Goal: Complete application form: Complete application form

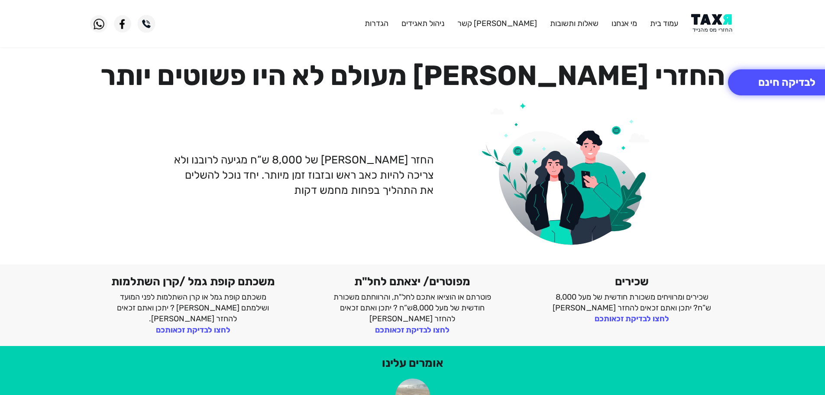
click at [717, 21] on img at bounding box center [713, 23] width 44 height 19
click at [778, 82] on button "לבדיקה חינם" at bounding box center [787, 82] width 118 height 26
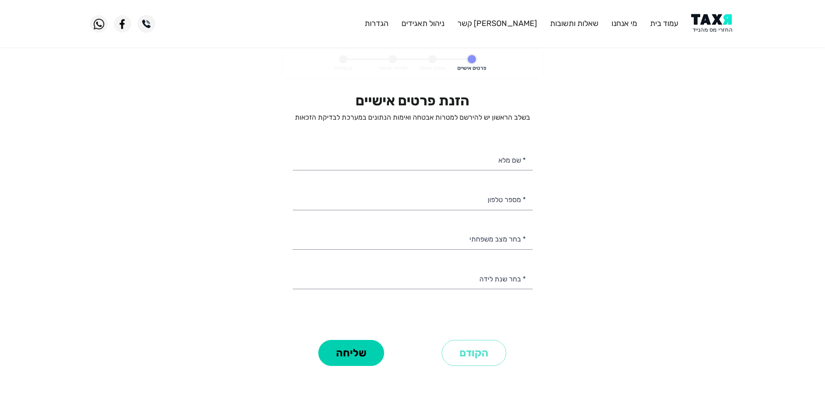
select select
click at [515, 203] on input "* מספר טלפון" at bounding box center [413, 199] width 240 height 22
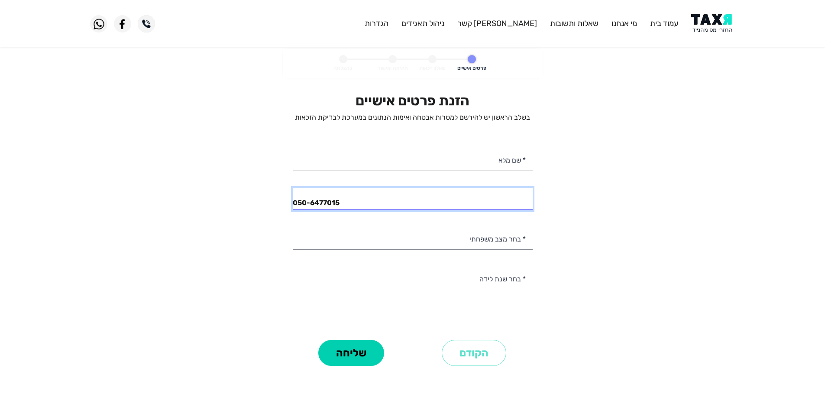
type input "050-6477015"
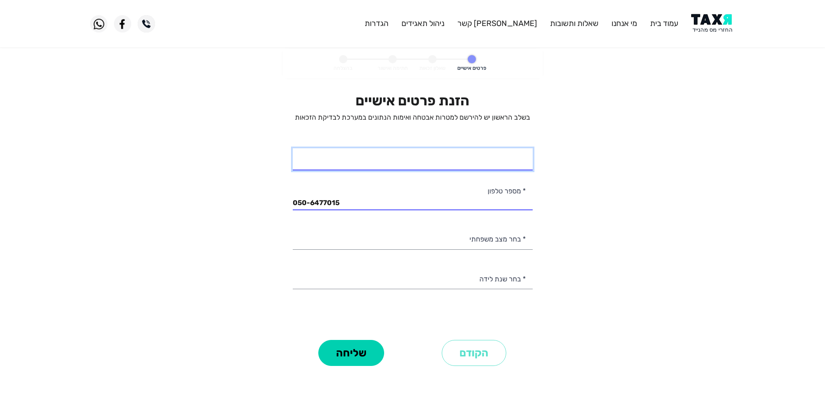
click at [503, 163] on input "* שם מלא" at bounding box center [413, 159] width 240 height 22
type input "[PERSON_NAME]"
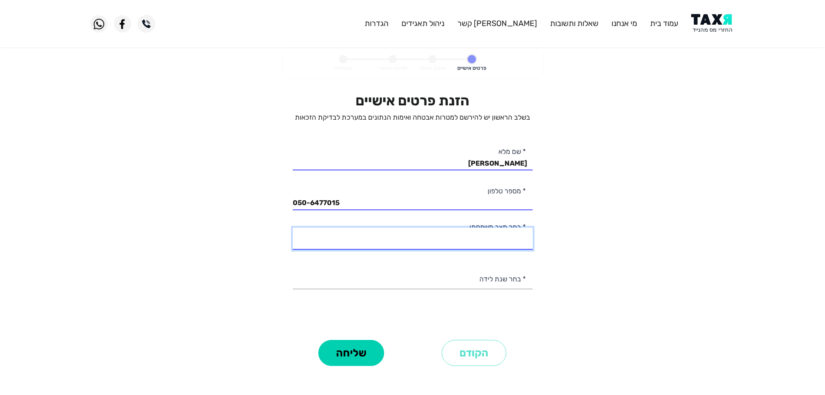
click at [512, 242] on select "רווק/ה נשוי/[PERSON_NAME]/ה אלמן/נה" at bounding box center [413, 238] width 240 height 22
select select "1: Single"
click at [293, 227] on select "רווק/ה נשוי/[PERSON_NAME]/ה אלמן/נה" at bounding box center [413, 238] width 240 height 22
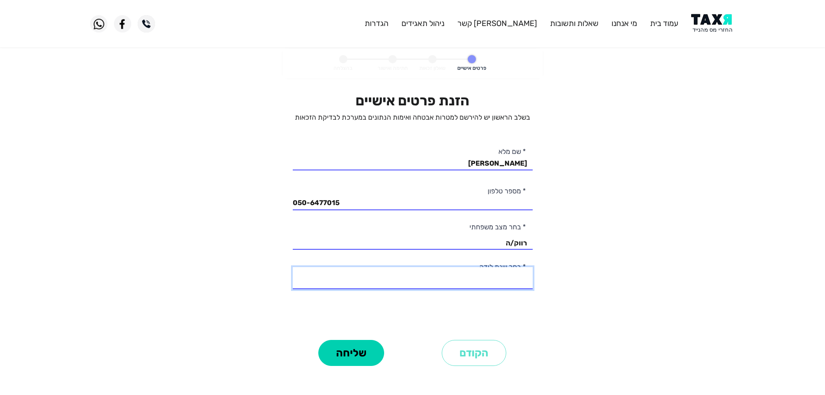
click at [502, 280] on select "2003 2002 2001 2000 1999 1998 1997 1996 1995 1994 1993 1992 1991 1990 1989 1988…" at bounding box center [413, 278] width 240 height 22
select select "5: 1999"
click at [293, 267] on select "2003 2002 2001 2000 1999 1998 1997 1996 1995 1994 1993 1992 1991 1990 1989 1988…" at bounding box center [413, 278] width 240 height 22
click at [341, 354] on button "שליחה" at bounding box center [351, 353] width 66 height 26
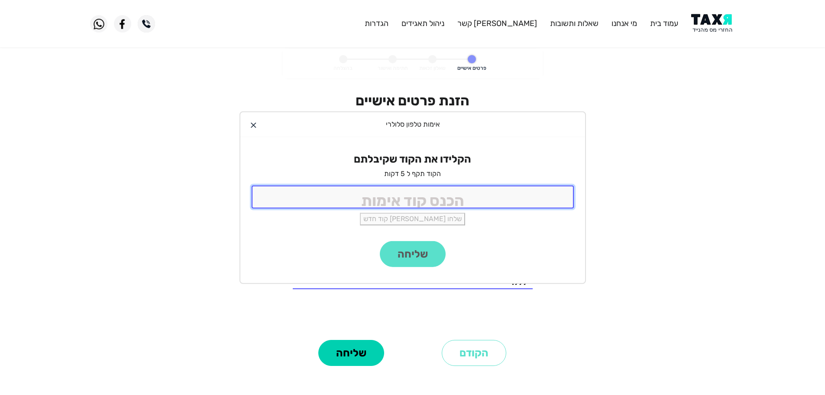
click at [432, 196] on input "tel" at bounding box center [413, 196] width 322 height 23
type input "9988"
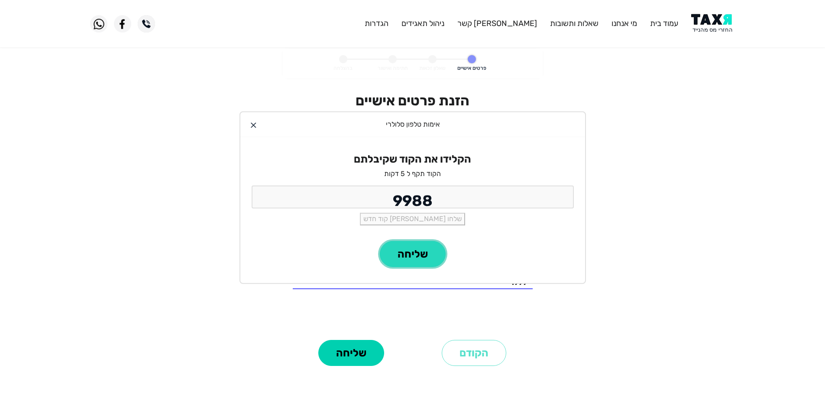
click at [427, 256] on button "שליחה" at bounding box center [413, 254] width 66 height 26
